Goal: Information Seeking & Learning: Learn about a topic

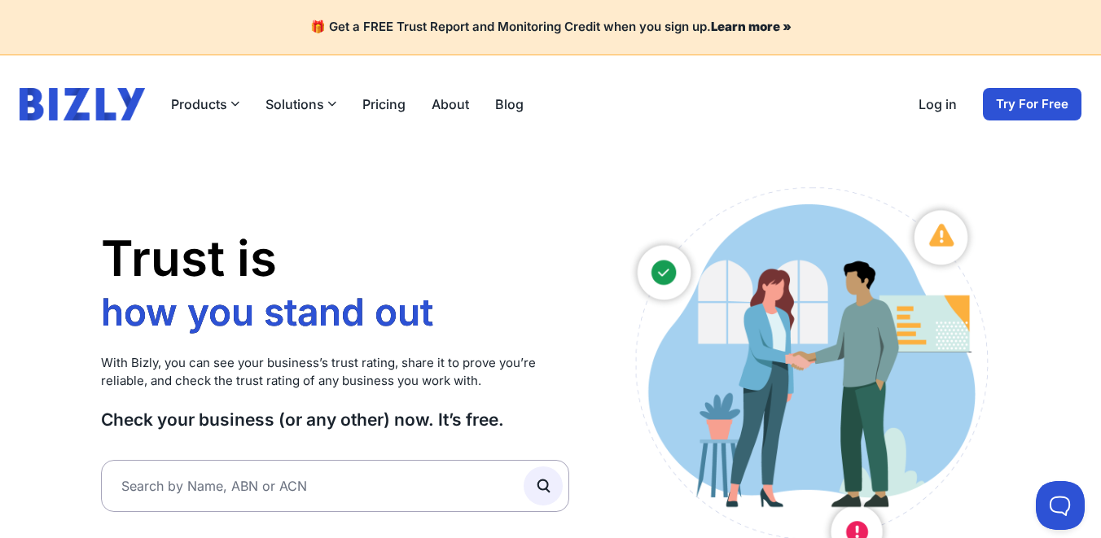
click at [383, 105] on link "Pricing" at bounding box center [383, 104] width 43 height 20
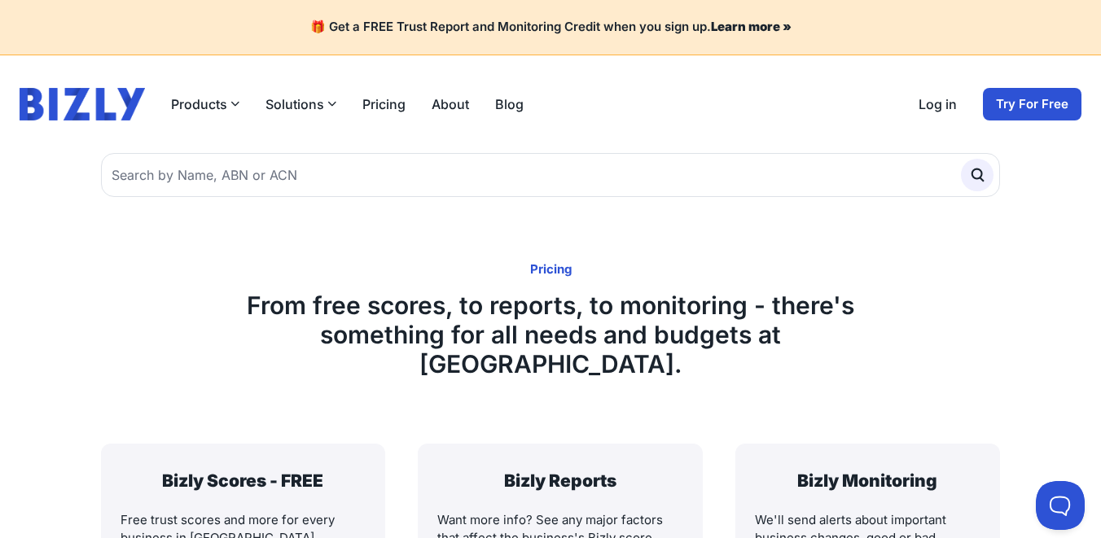
click at [105, 100] on img at bounding box center [82, 104] width 125 height 33
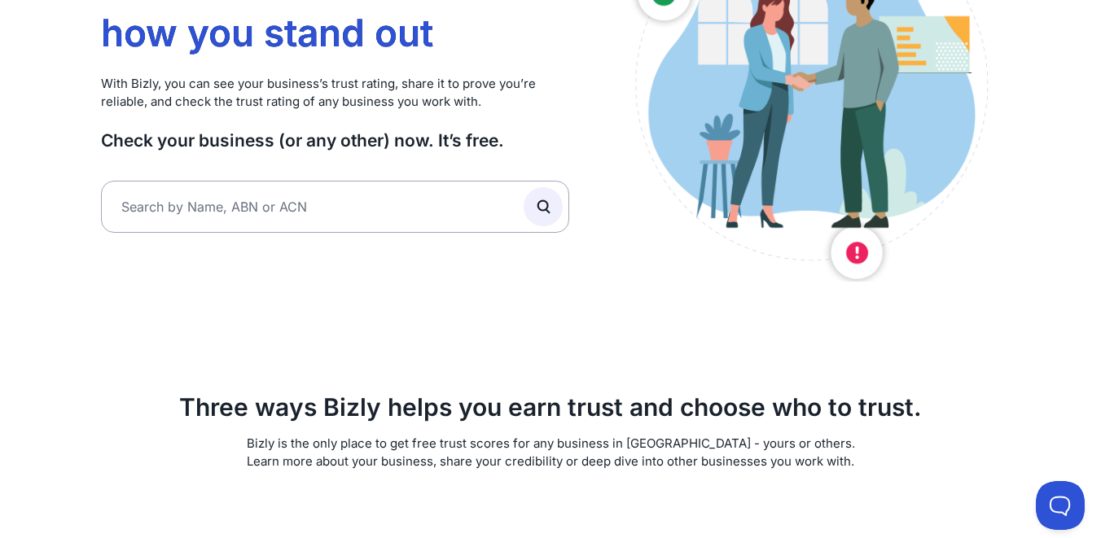
scroll to position [287, 0]
